Goal: Check status

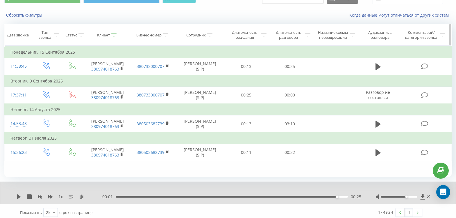
scroll to position [29, 0]
click at [117, 34] on icon at bounding box center [113, 34] width 5 height 3
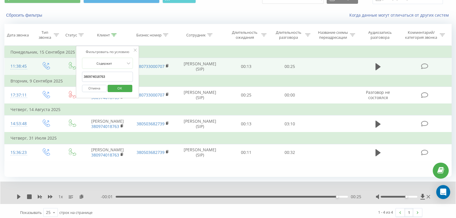
drag, startPoint x: 110, startPoint y: 76, endPoint x: 26, endPoint y: 71, distance: 84.2
click at [26, 71] on table "Фильтровать по условию Равно Введите значение Отмена OK Фильтровать по условию …" at bounding box center [228, 103] width 448 height 115
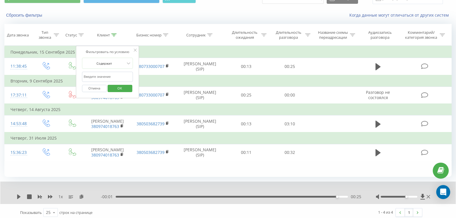
paste input "380638336415"
type input "380638336415"
click at [120, 87] on span "OK" at bounding box center [120, 87] width 16 height 9
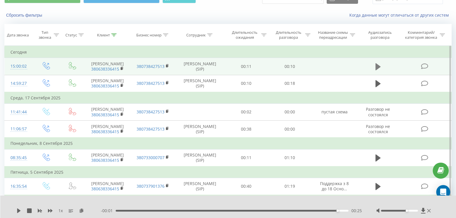
click at [379, 68] on icon at bounding box center [378, 66] width 5 height 7
click at [223, 211] on div "00:05" at bounding box center [232, 210] width 233 height 2
click at [263, 210] on div "00:07" at bounding box center [232, 210] width 233 height 2
click at [377, 65] on icon at bounding box center [378, 67] width 5 height 8
click at [377, 69] on icon at bounding box center [378, 66] width 5 height 7
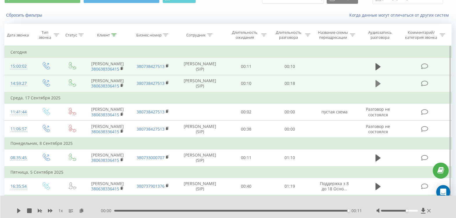
click at [381, 88] on icon at bounding box center [378, 83] width 5 height 8
click at [18, 210] on icon at bounding box center [17, 210] width 1 height 5
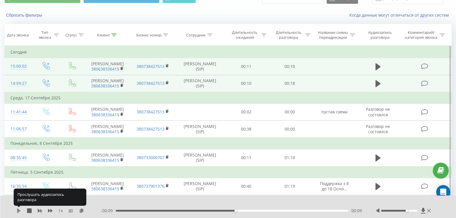
click at [20, 211] on icon at bounding box center [18, 210] width 3 height 5
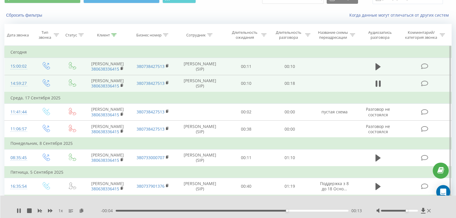
click at [121, 210] on div "00:13" at bounding box center [232, 210] width 233 height 2
click at [19, 210] on icon at bounding box center [19, 210] width 5 height 5
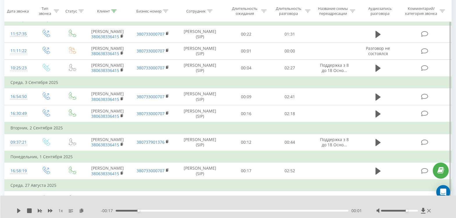
scroll to position [219, 0]
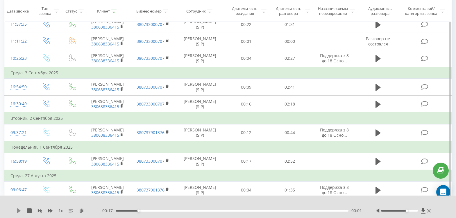
click at [18, 211] on icon at bounding box center [18, 210] width 3 height 5
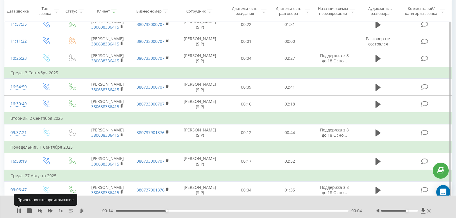
click at [18, 211] on icon at bounding box center [17, 210] width 1 height 5
click at [18, 211] on icon at bounding box center [18, 210] width 3 height 5
click at [18, 211] on icon at bounding box center [17, 210] width 1 height 5
